Goal: Find specific page/section: Find specific page/section

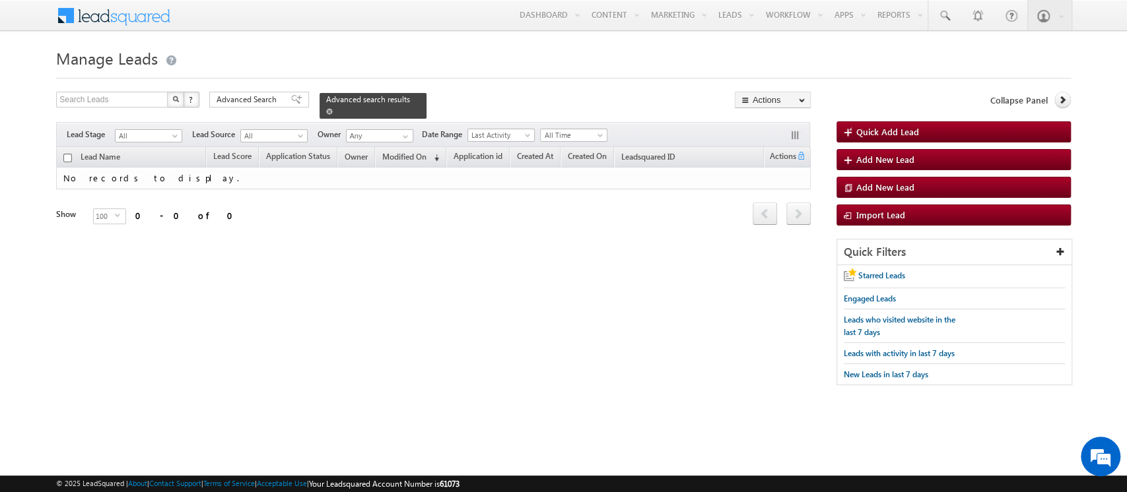
click at [333, 108] on span at bounding box center [329, 111] width 7 height 7
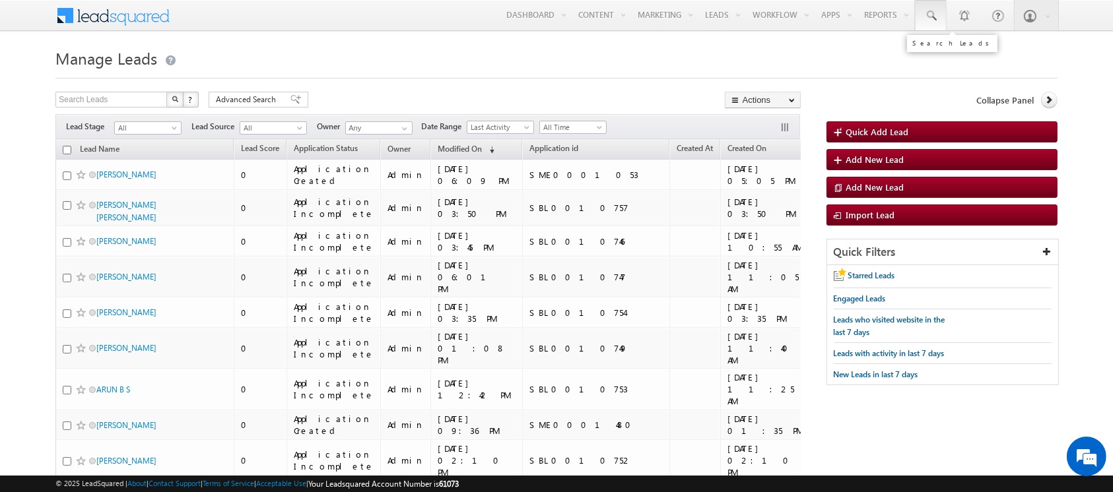
click at [933, 17] on span at bounding box center [930, 15] width 13 height 13
click at [943, 50] on input "text" at bounding box center [1011, 52] width 179 height 16
type input "s"
type input "S"
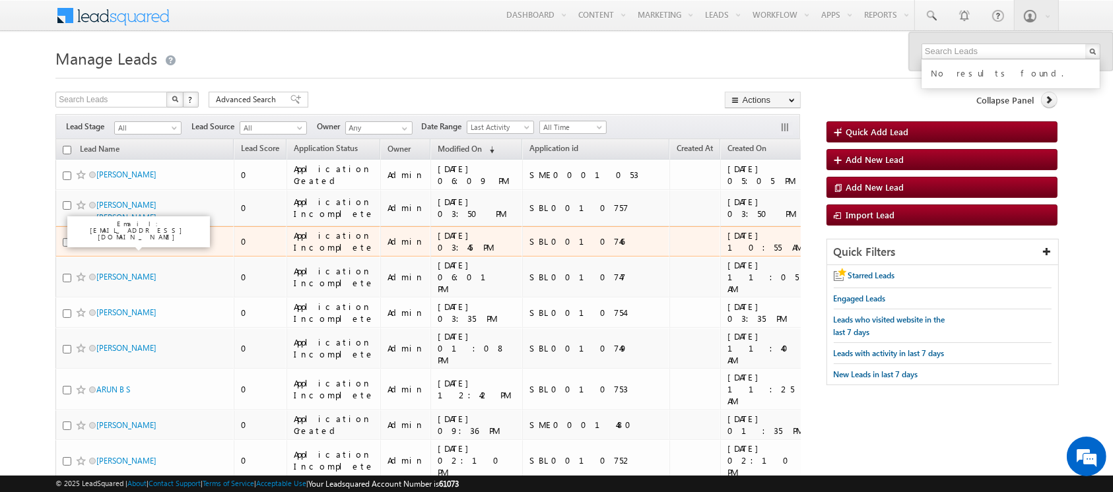
click at [144, 244] on link "[PERSON_NAME]" at bounding box center [126, 241] width 60 height 10
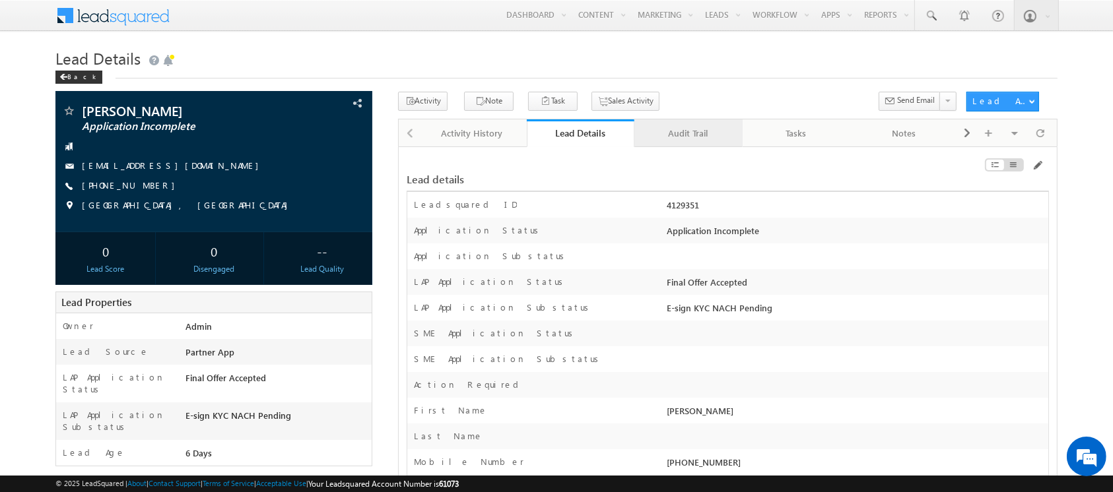
drag, startPoint x: 698, startPoint y: 139, endPoint x: 683, endPoint y: 135, distance: 15.7
click at [683, 135] on div "Audit Trail" at bounding box center [688, 133] width 86 height 16
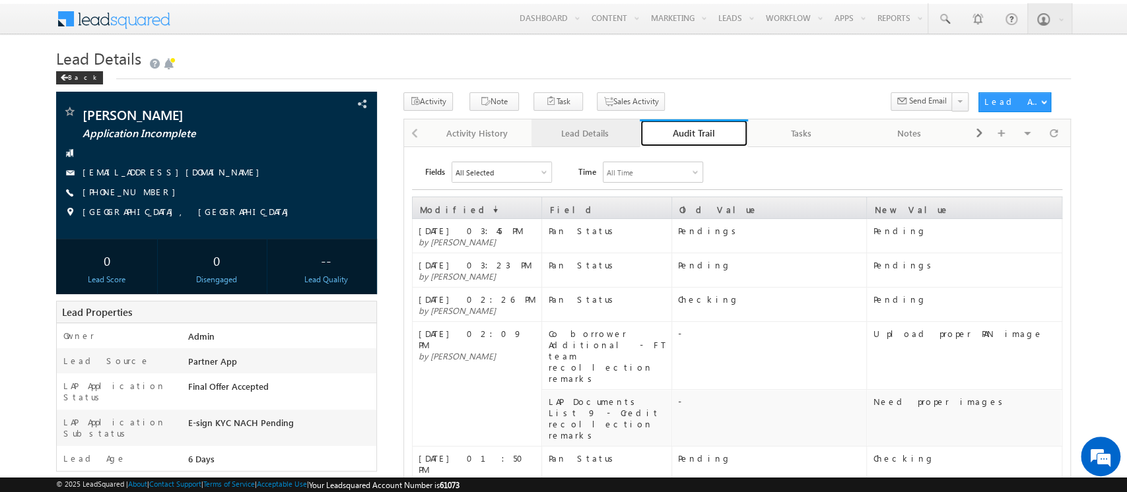
click at [590, 138] on div "Lead Details" at bounding box center [585, 133] width 86 height 16
